Goal: Obtain resource: Obtain resource

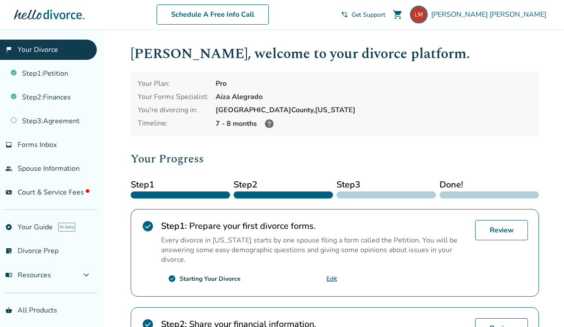
scroll to position [4, 0]
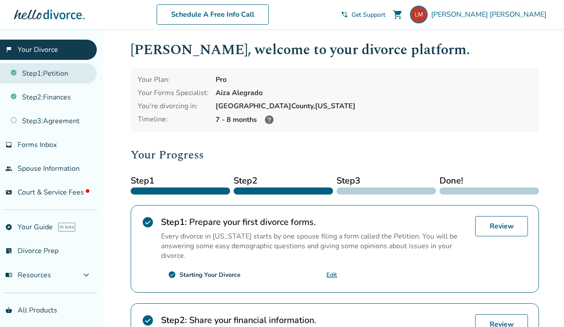
click at [79, 76] on link "Step 1 : Petition" at bounding box center [48, 73] width 97 height 20
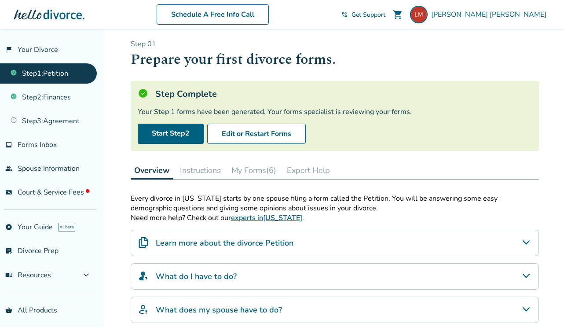
click at [250, 172] on button "My Forms (6)" at bounding box center [254, 170] width 52 height 18
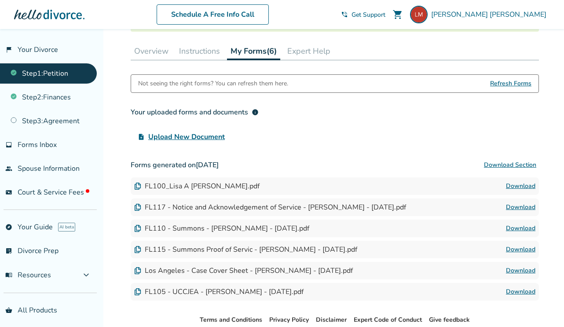
scroll to position [124, 0]
click at [138, 184] on img at bounding box center [137, 185] width 7 height 7
click at [523, 184] on link "Download" at bounding box center [520, 185] width 29 height 11
click at [430, 151] on div "Not seeing the right forms? You can refresh them here. Refresh Forms Your uploa…" at bounding box center [335, 187] width 408 height 226
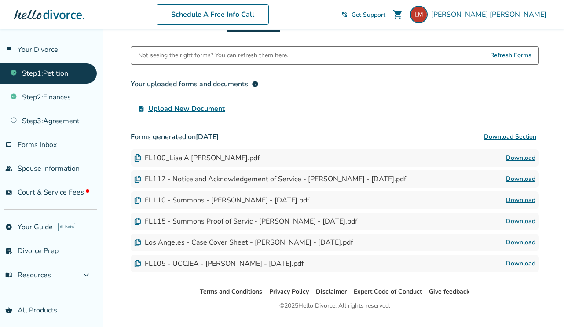
scroll to position [172, 0]
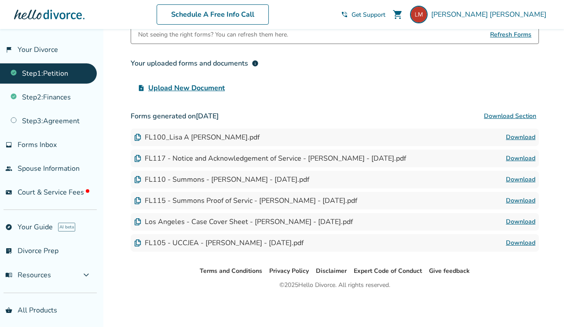
click at [516, 137] on link "Download" at bounding box center [520, 137] width 29 height 11
click at [514, 239] on link "Download" at bounding box center [520, 243] width 29 height 11
click at [322, 99] on div "Not seeing the right forms? You can refresh them here. Refresh Forms Your uploa…" at bounding box center [335, 139] width 408 height 226
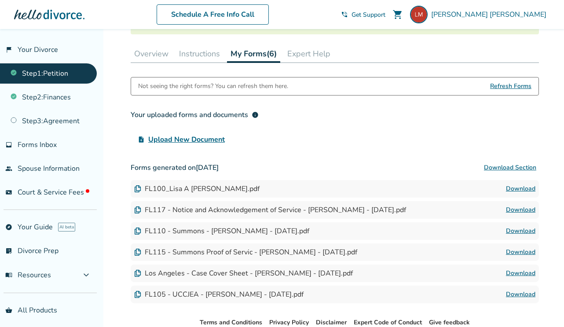
scroll to position [119, 0]
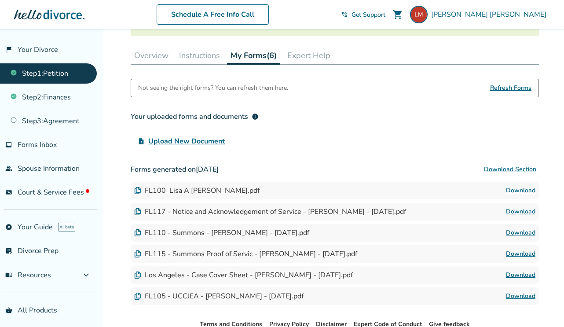
click at [507, 89] on span "Refresh Forms" at bounding box center [510, 88] width 41 height 18
click at [510, 85] on span "Refresh Forms" at bounding box center [510, 88] width 41 height 18
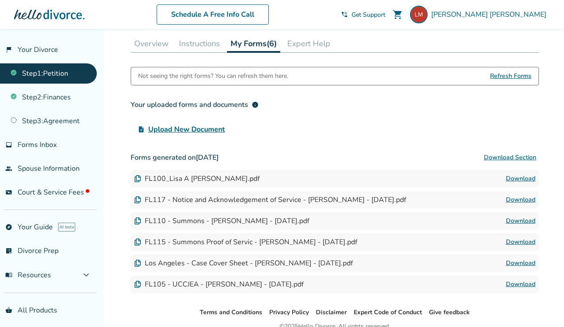
scroll to position [131, 0]
click at [523, 176] on link "Download" at bounding box center [520, 178] width 29 height 11
click at [420, 127] on div "upload_file Upload New Document" at bounding box center [335, 129] width 408 height 18
click at [519, 76] on span "Refresh Forms" at bounding box center [510, 76] width 41 height 18
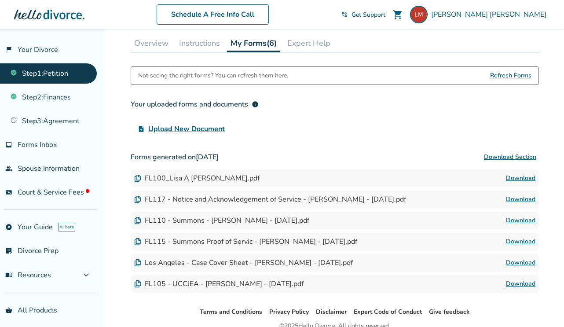
click at [519, 175] on link "Download" at bounding box center [520, 178] width 29 height 11
click at [515, 281] on link "Download" at bounding box center [520, 283] width 29 height 11
